Goal: Task Accomplishment & Management: Manage account settings

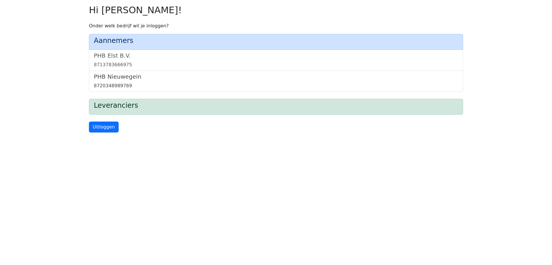
click at [111, 86] on div "8720348989769" at bounding box center [276, 86] width 364 height 7
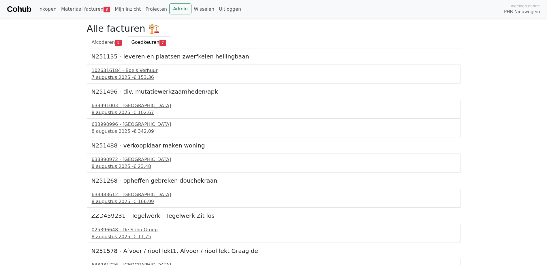
click at [110, 74] on div "1026316184 - Boels Verhuur" at bounding box center [274, 70] width 364 height 7
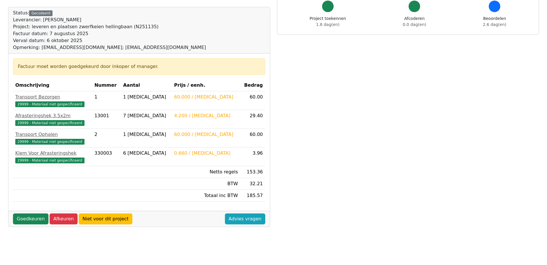
scroll to position [58, 0]
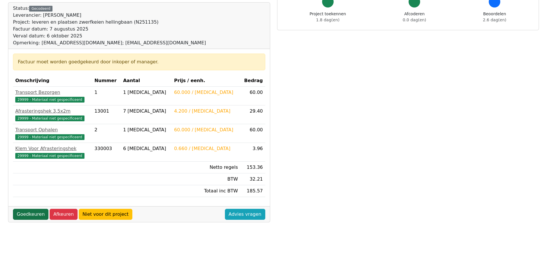
click at [23, 215] on link "Goedkeuren" at bounding box center [30, 214] width 35 height 11
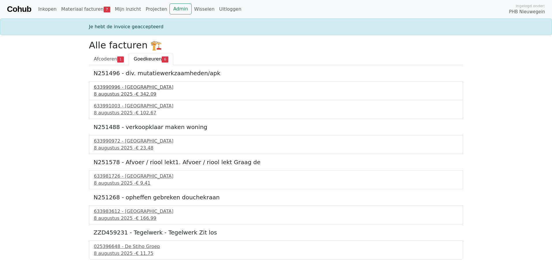
click at [121, 92] on div "8 augustus 2025 - € 342,09" at bounding box center [276, 94] width 364 height 7
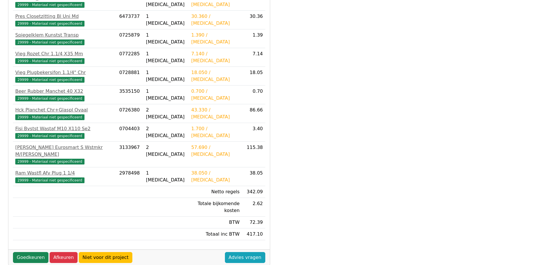
scroll to position [203, 0]
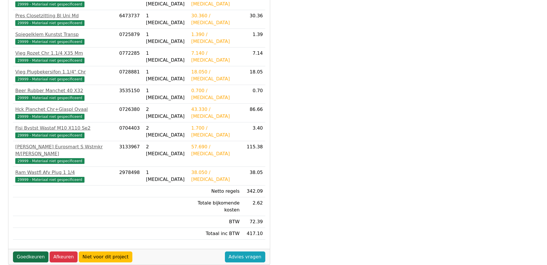
click at [28, 252] on link "Goedkeuren" at bounding box center [30, 257] width 35 height 11
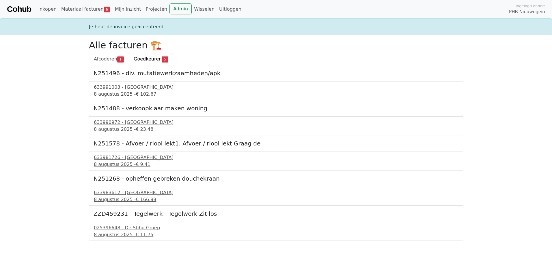
click at [110, 91] on div "8 augustus 2025 - € 102,67" at bounding box center [276, 94] width 364 height 7
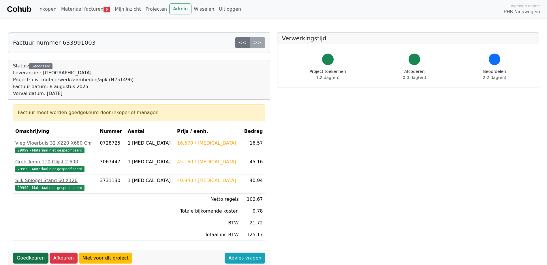
click at [31, 257] on link "Goedkeuren" at bounding box center [30, 258] width 35 height 11
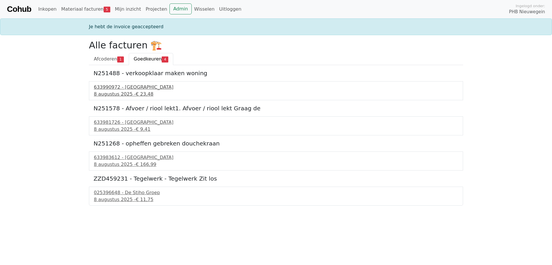
click at [126, 95] on div "8 augustus 2025 - € 23,48" at bounding box center [276, 94] width 364 height 7
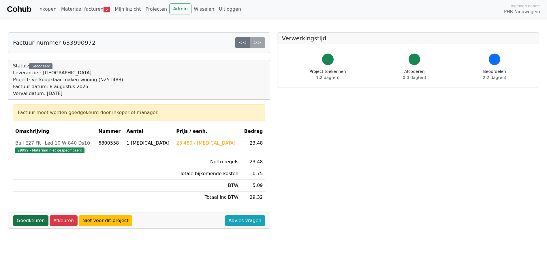
click at [25, 220] on link "Goedkeuren" at bounding box center [30, 220] width 35 height 11
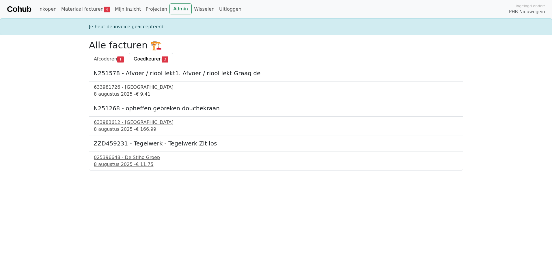
click at [129, 90] on div "633981726 - Technische Unie" at bounding box center [276, 87] width 364 height 7
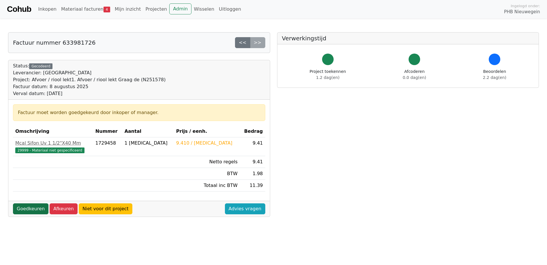
click at [21, 208] on link "Goedkeuren" at bounding box center [30, 209] width 35 height 11
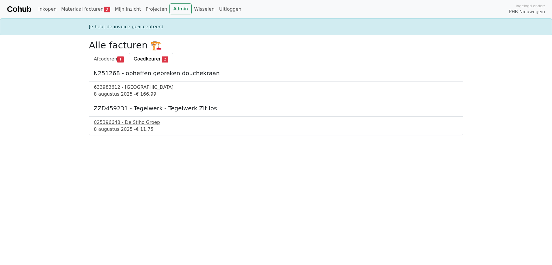
click at [116, 90] on div "633983612 - Technische Unie" at bounding box center [276, 87] width 364 height 7
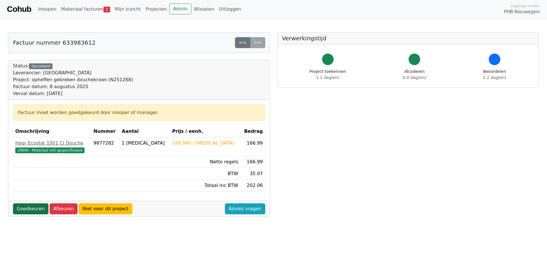
click at [31, 205] on link "Goedkeuren" at bounding box center [30, 209] width 35 height 11
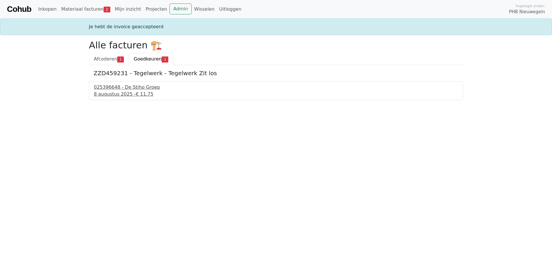
click at [117, 93] on div "8 augustus 2025 - € 11,75" at bounding box center [276, 94] width 364 height 7
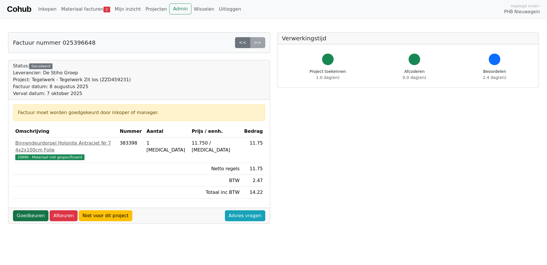
click at [26, 211] on link "Goedkeuren" at bounding box center [30, 216] width 35 height 11
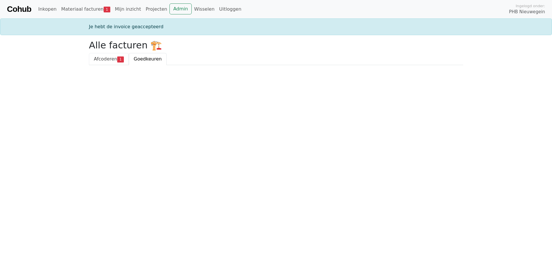
click at [107, 60] on span "Afcoderen" at bounding box center [105, 58] width 23 height 5
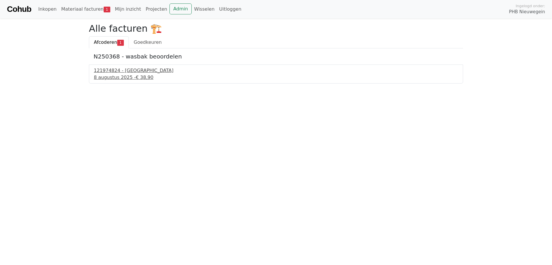
click at [114, 75] on div "8 augustus 2025 - € 38,90" at bounding box center [276, 77] width 364 height 7
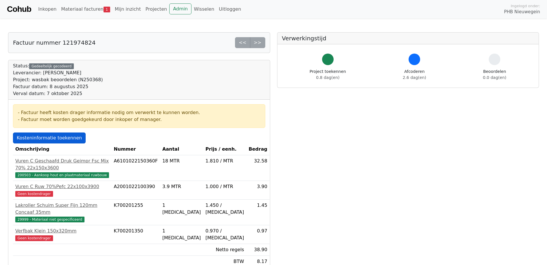
click at [36, 136] on link "Kosteninformatie toekennen" at bounding box center [49, 138] width 73 height 11
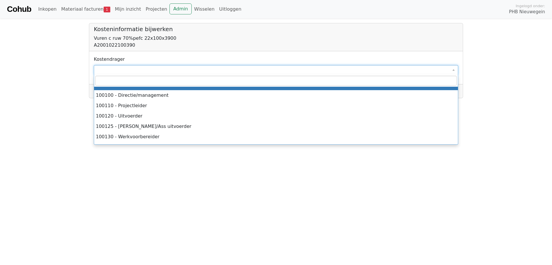
click at [111, 73] on span at bounding box center [276, 70] width 364 height 10
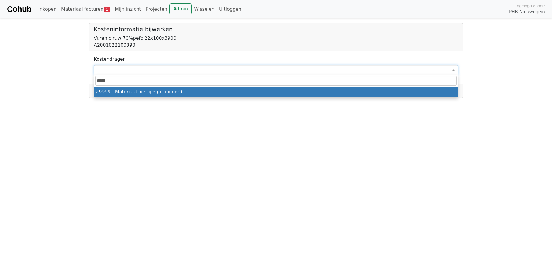
type input "*****"
select select "****"
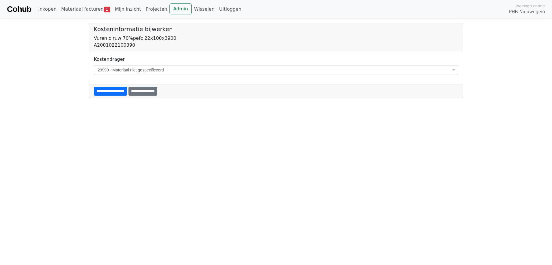
click at [125, 93] on input "**********" at bounding box center [110, 91] width 33 height 9
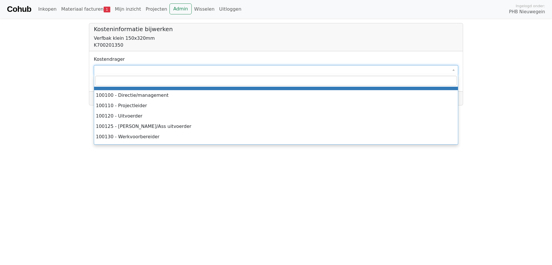
click at [111, 72] on span at bounding box center [276, 70] width 364 height 10
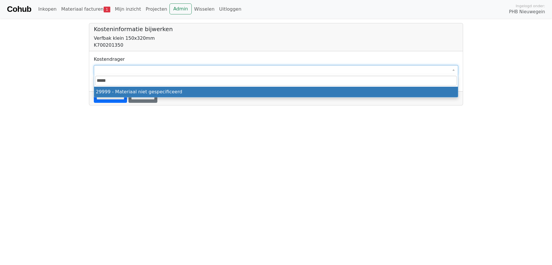
type input "*****"
select select "****"
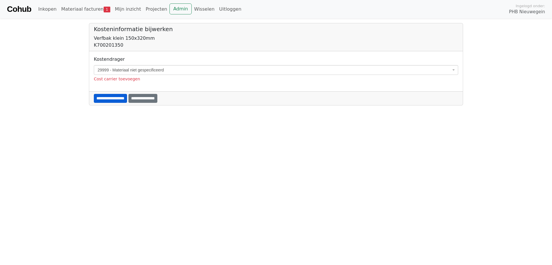
click at [116, 100] on input "**********" at bounding box center [110, 98] width 33 height 9
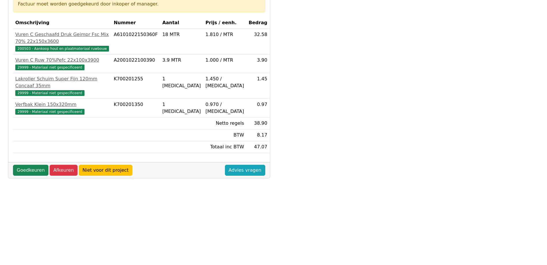
scroll to position [144, 0]
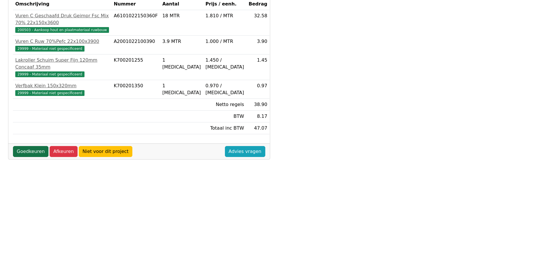
click at [24, 146] on link "Goedkeuren" at bounding box center [30, 151] width 35 height 11
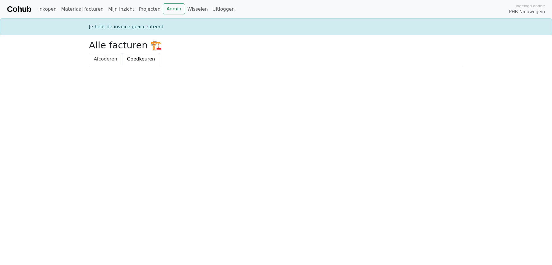
click at [101, 58] on span "Afcoderen" at bounding box center [105, 58] width 23 height 5
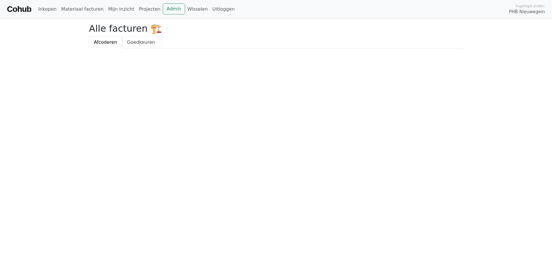
click at [142, 42] on span "Goedkeuren" at bounding box center [141, 42] width 28 height 5
click at [163, 9] on link "Admin" at bounding box center [174, 8] width 22 height 11
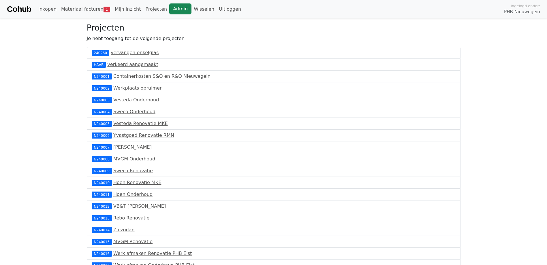
click at [169, 12] on link "Admin" at bounding box center [180, 8] width 22 height 11
click at [76, 7] on link "Materiaal facturen 1" at bounding box center [86, 9] width 54 height 12
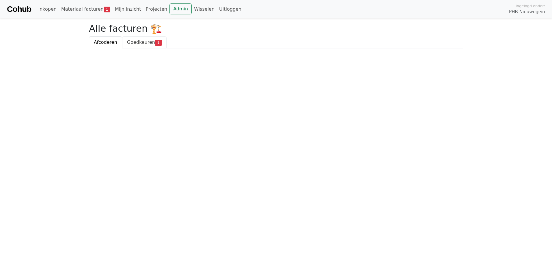
click at [136, 40] on span "Goedkeuren" at bounding box center [141, 42] width 28 height 5
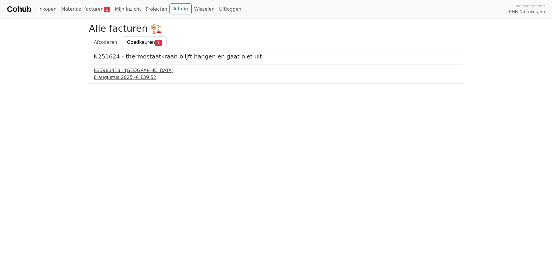
click at [126, 71] on div "633983418 - Technische Unie" at bounding box center [276, 70] width 364 height 7
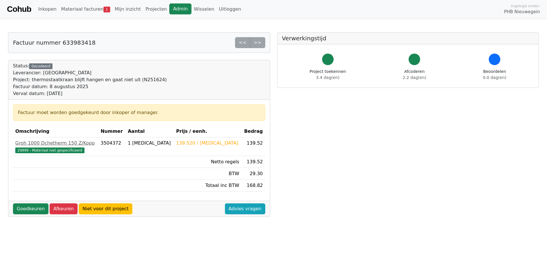
click at [169, 10] on link "Admin" at bounding box center [180, 8] width 22 height 11
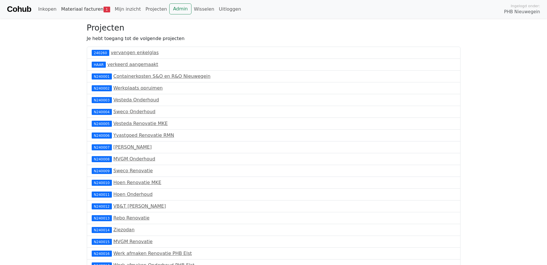
click at [83, 9] on link "Materiaal facturen 1" at bounding box center [86, 9] width 54 height 12
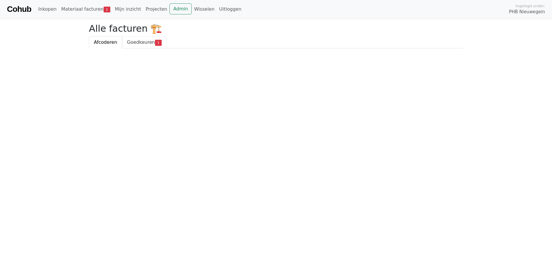
click at [131, 40] on span "Goedkeuren" at bounding box center [141, 42] width 28 height 5
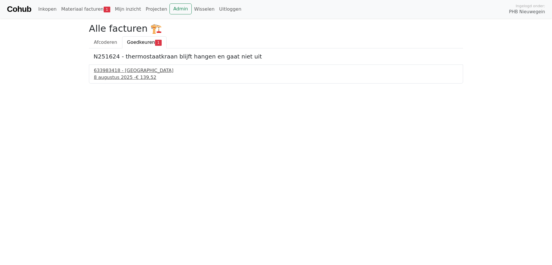
click at [122, 72] on div "633983418 - Technische Unie" at bounding box center [276, 70] width 364 height 7
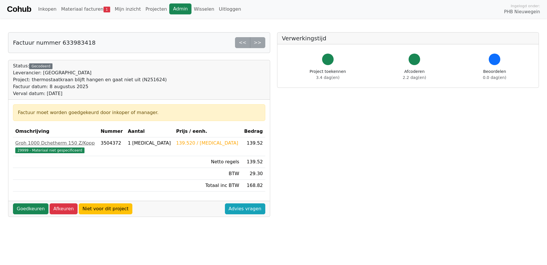
click at [174, 8] on link "Admin" at bounding box center [180, 8] width 22 height 11
